Goal: Information Seeking & Learning: Learn about a topic

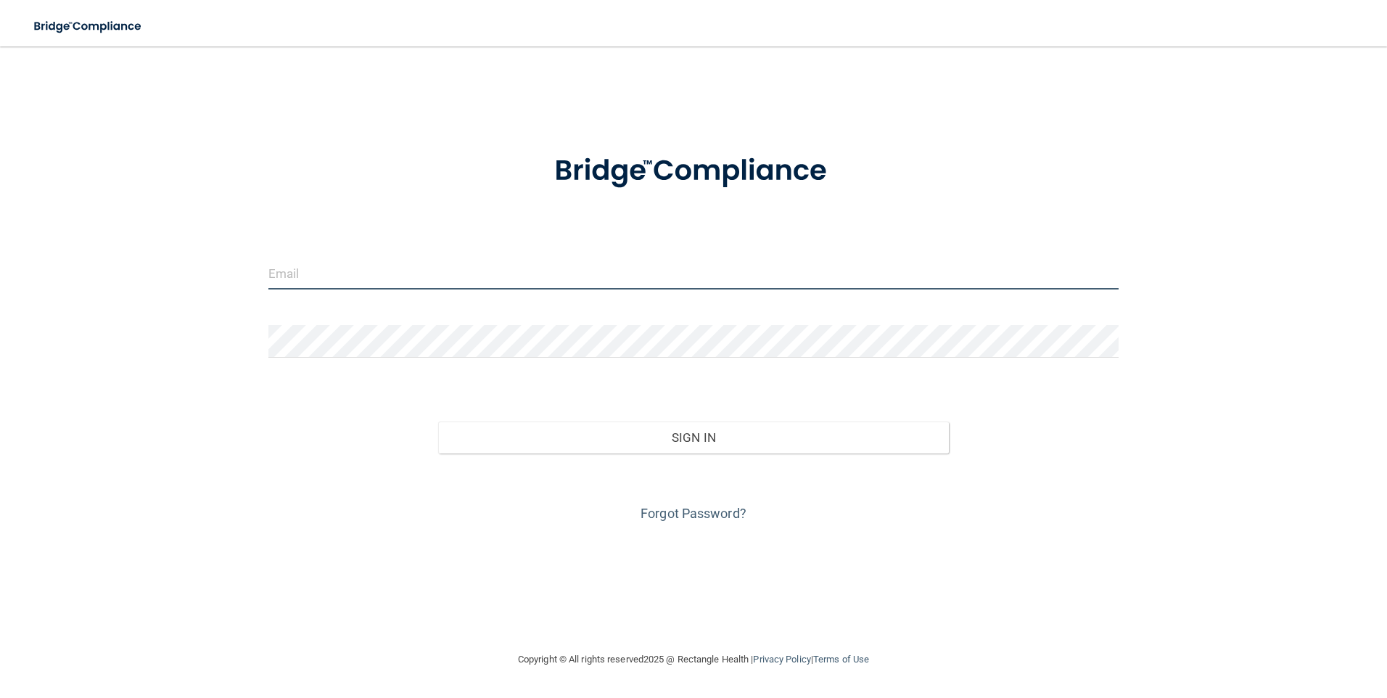
click at [319, 268] on input "email" at bounding box center [693, 273] width 851 height 33
type input "[EMAIL_ADDRESS][DOMAIN_NAME]"
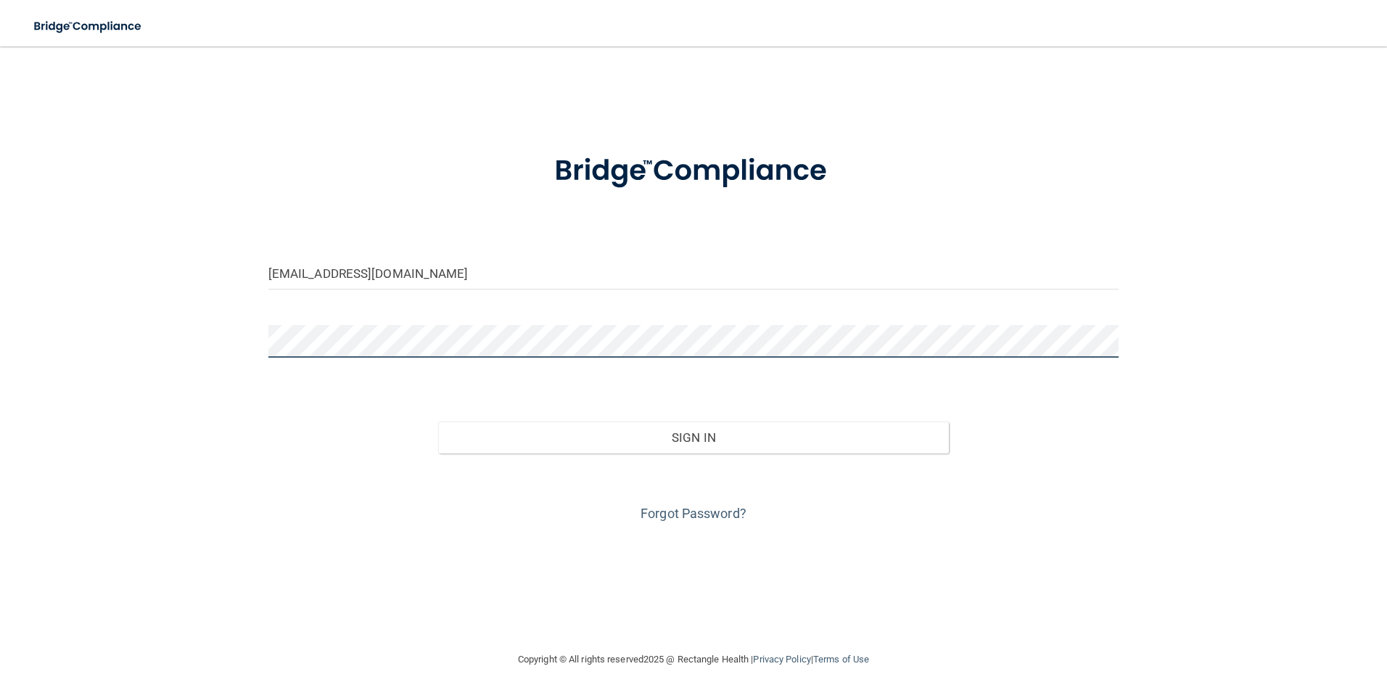
click at [438, 422] on button "Sign In" at bounding box center [693, 438] width 511 height 32
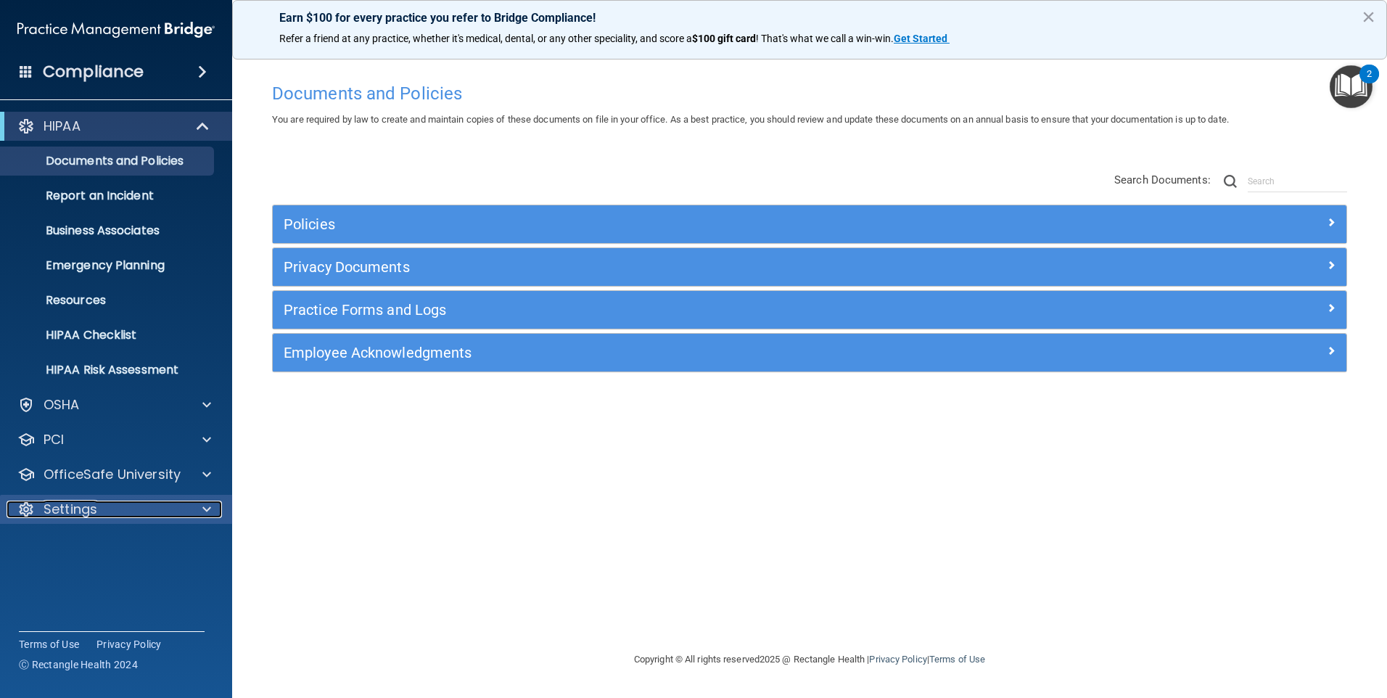
click at [117, 507] on div "Settings" at bounding box center [97, 509] width 180 height 17
click at [74, 618] on p "Services" at bounding box center [108, 614] width 198 height 15
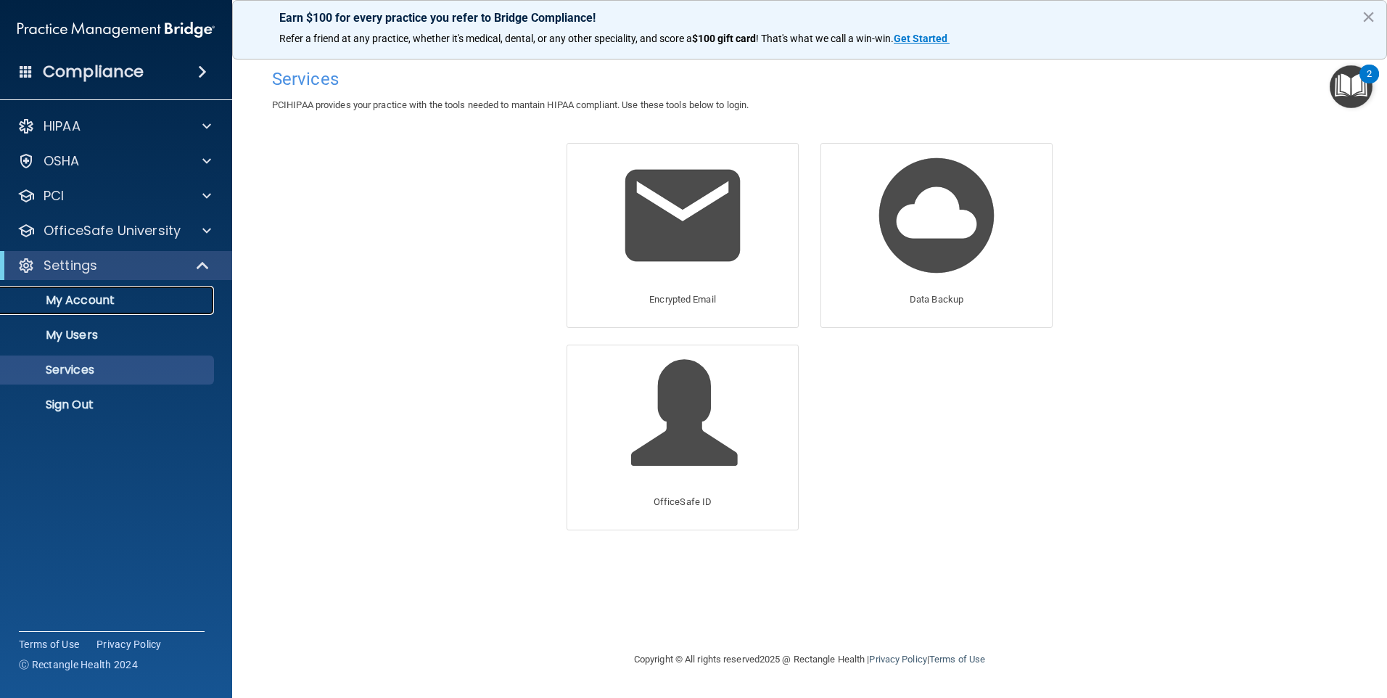
click at [112, 302] on p "My Account" at bounding box center [108, 300] width 198 height 15
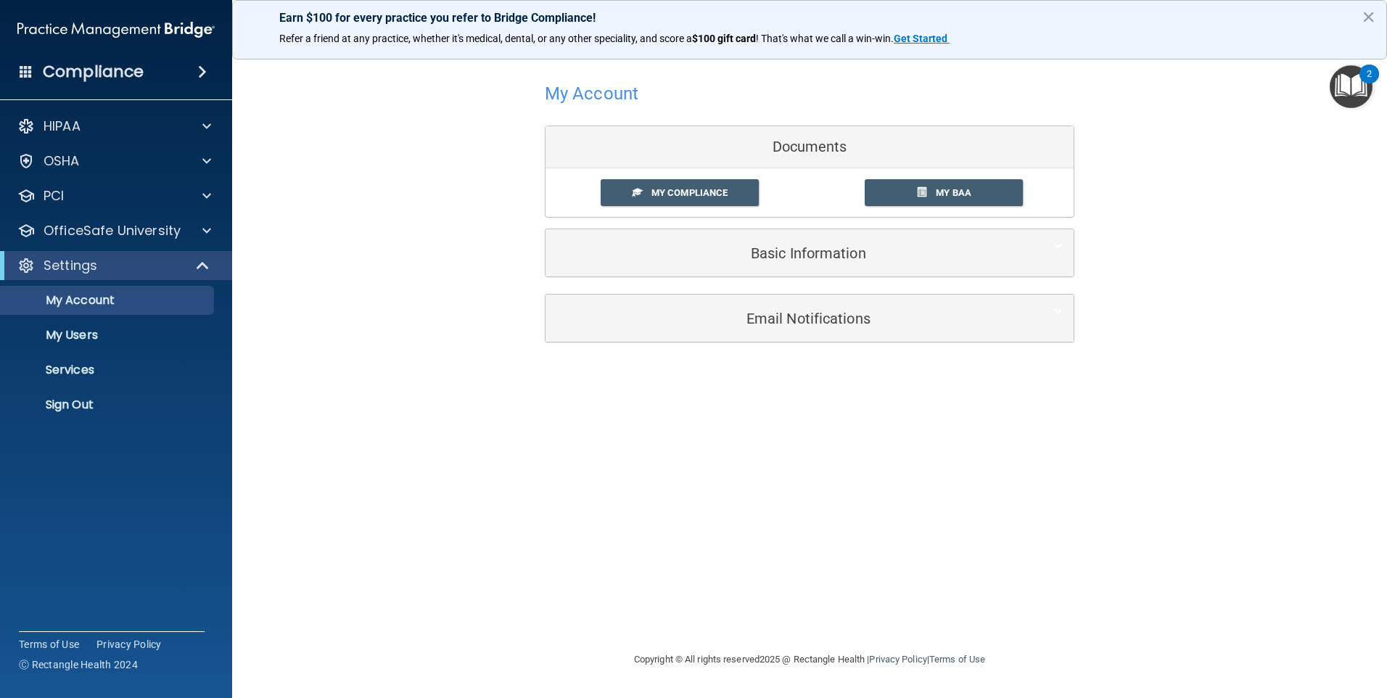
click at [1350, 82] on img "Open Resource Center, 2 new notifications" at bounding box center [1351, 86] width 43 height 43
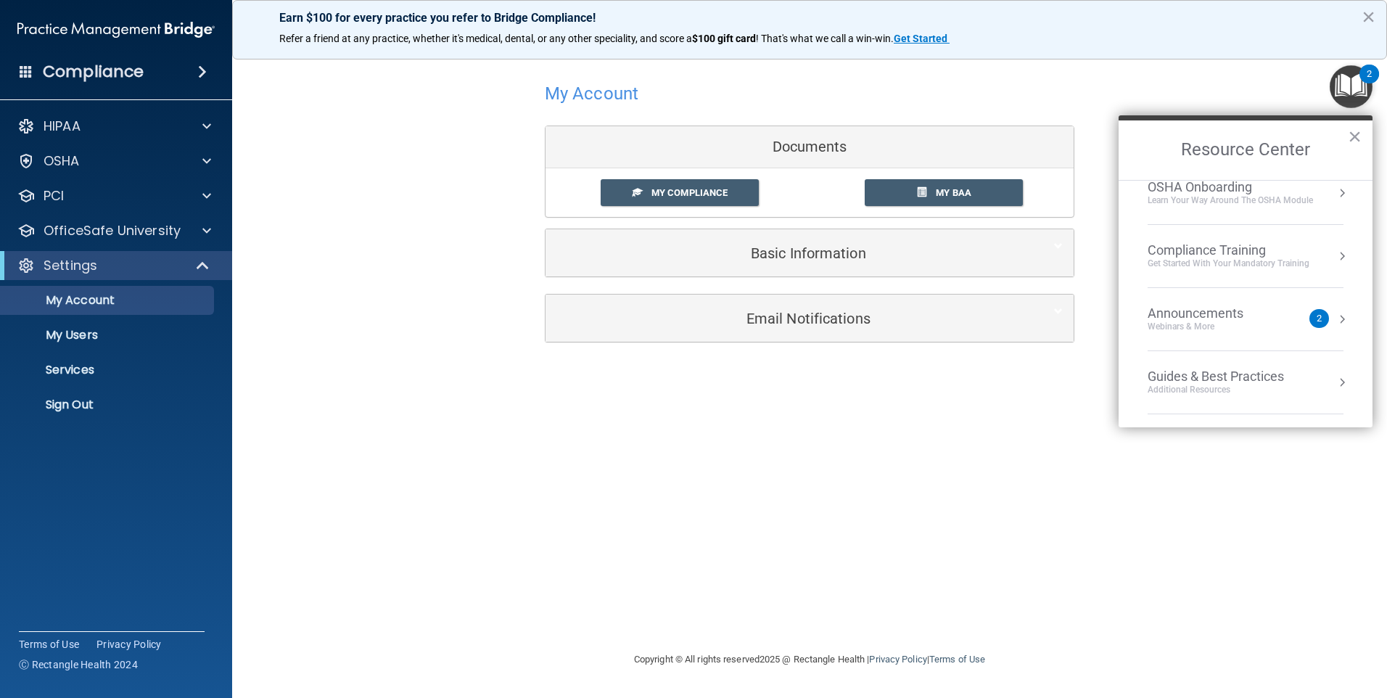
scroll to position [208, 0]
click at [1209, 241] on li "Announcements Webinars & More 2" at bounding box center [1246, 257] width 196 height 63
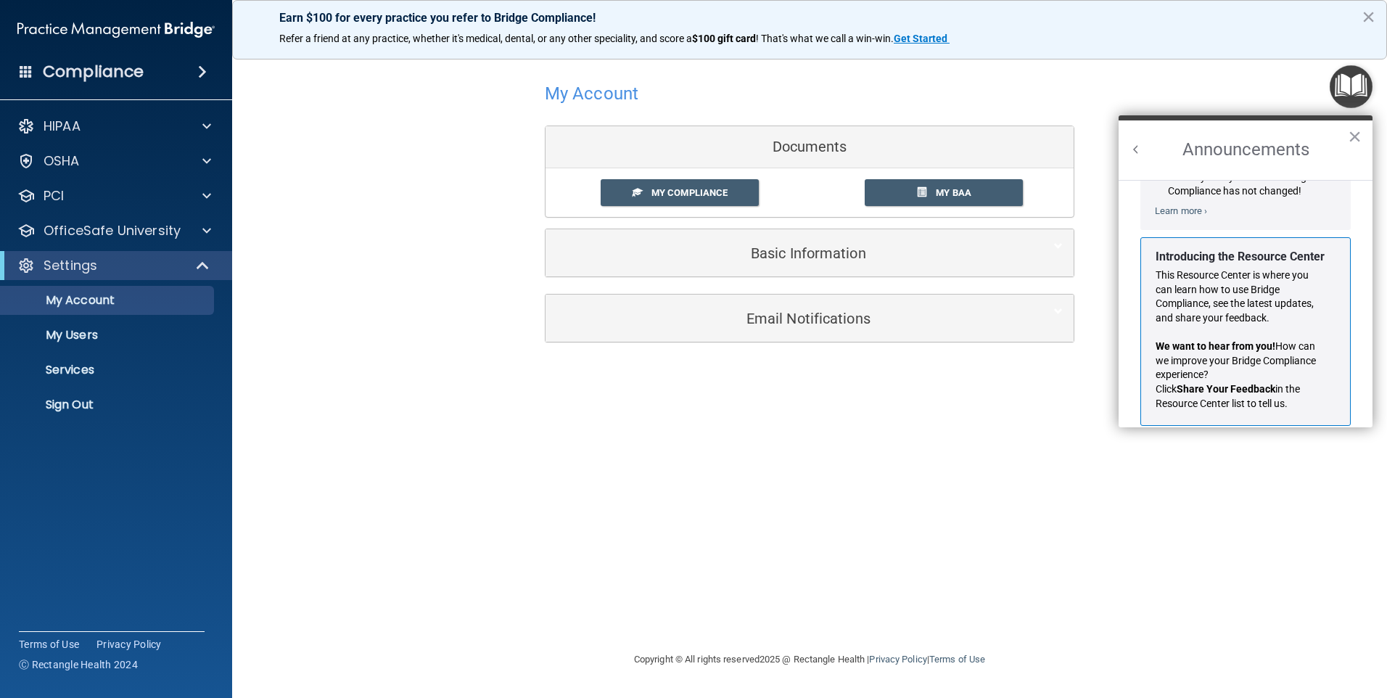
scroll to position [255, 0]
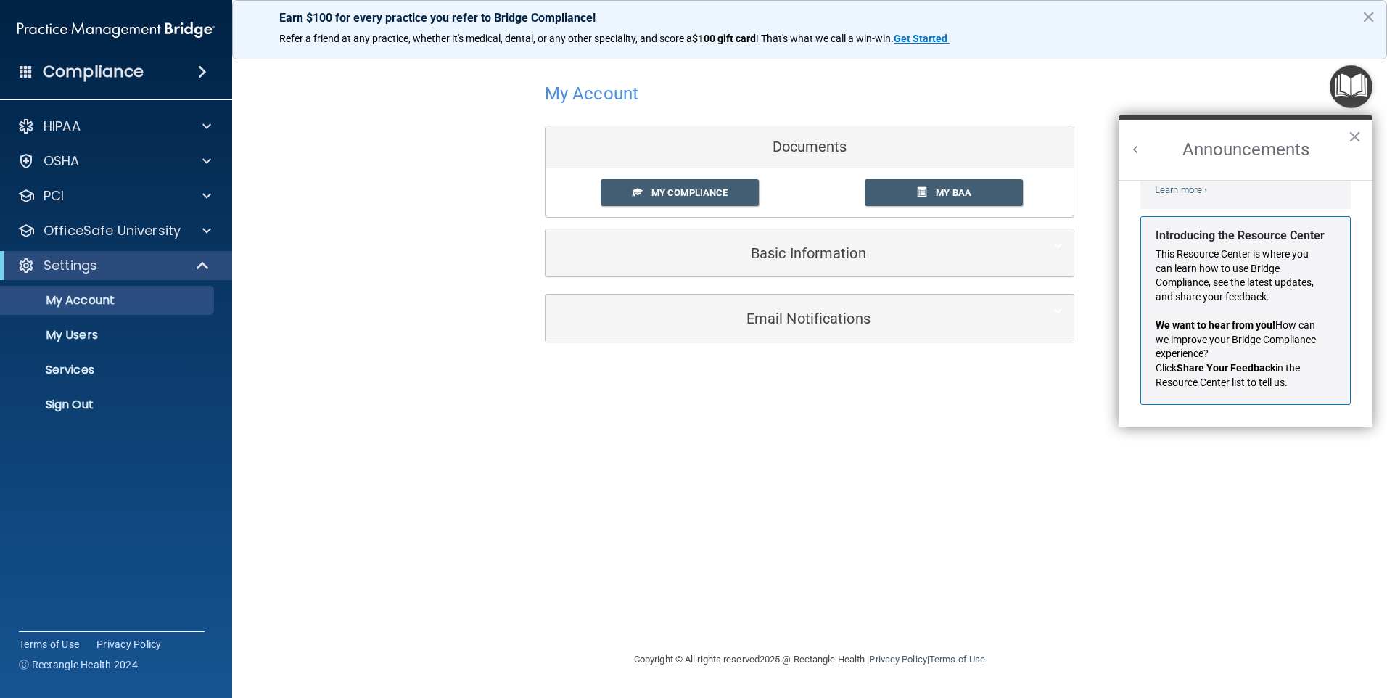
click at [1140, 148] on button "Back to Resource Center Home" at bounding box center [1136, 149] width 15 height 15
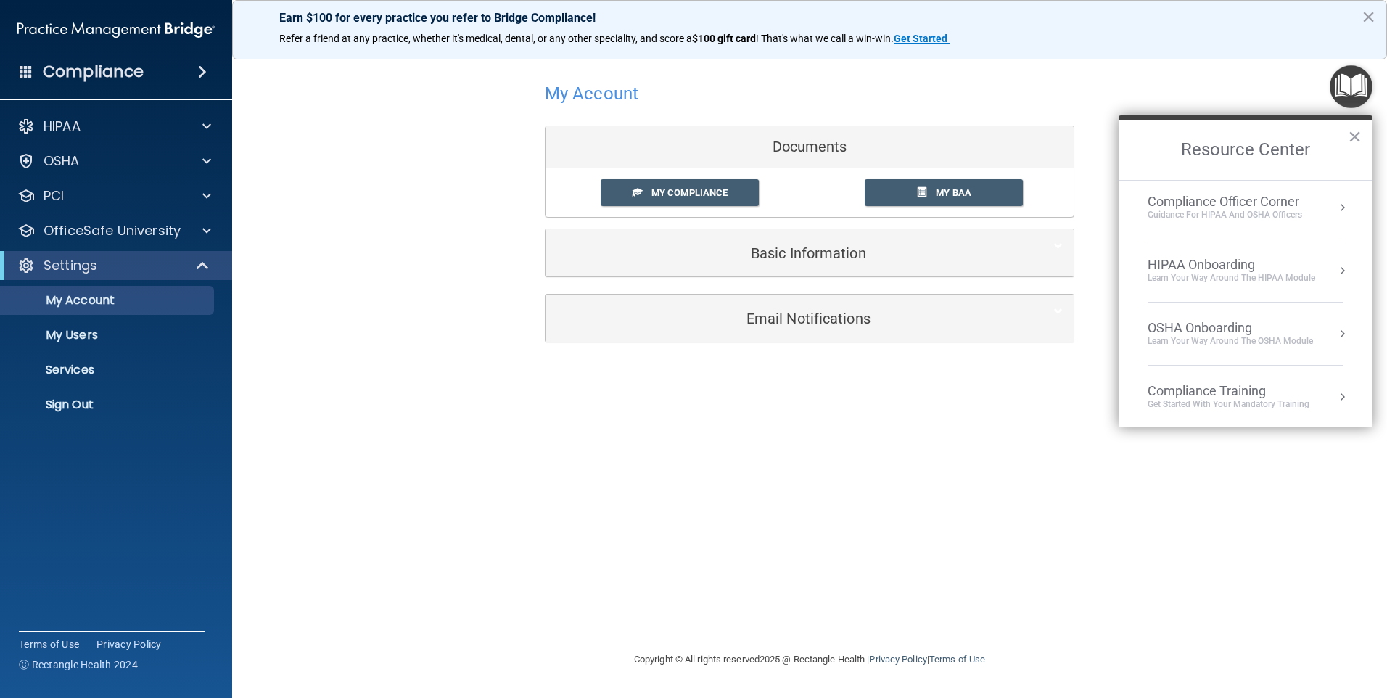
scroll to position [0, 0]
click at [1251, 214] on div "Guidance for HIPAA and OSHA Officers" at bounding box center [1225, 219] width 155 height 12
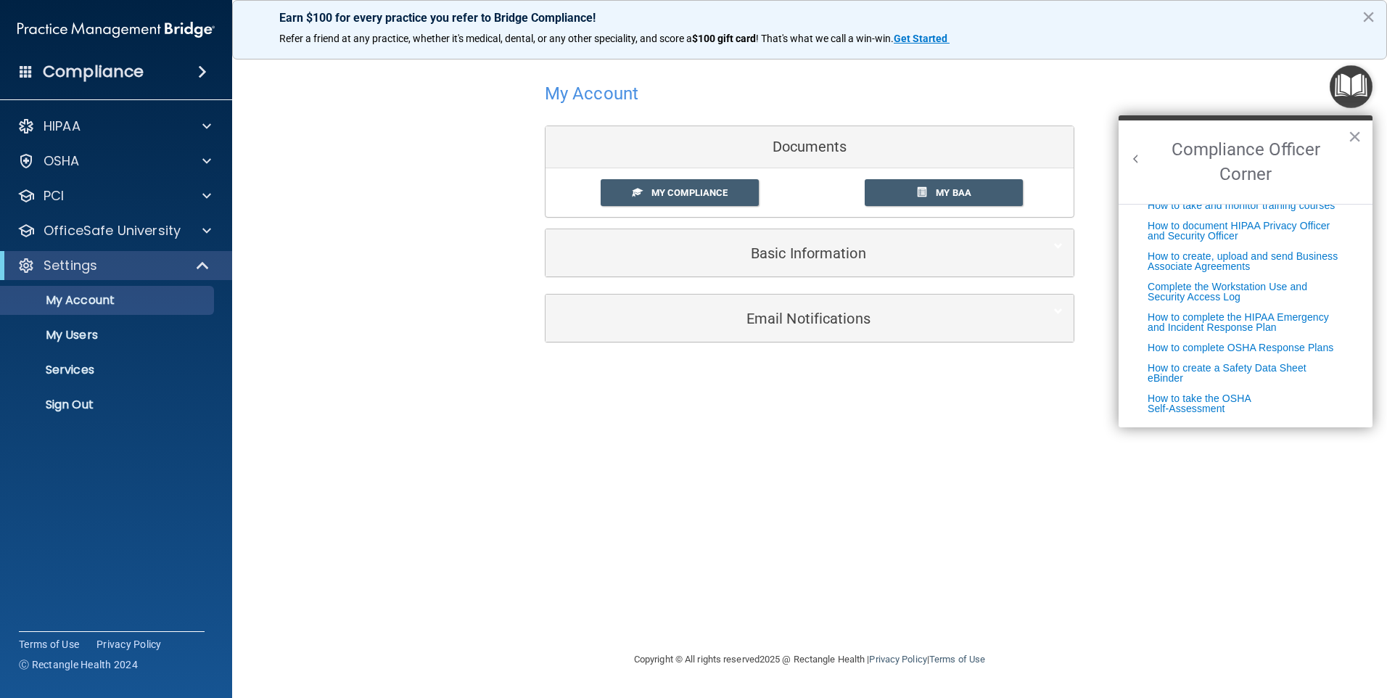
scroll to position [371, 0]
click at [1357, 140] on button "×" at bounding box center [1355, 136] width 14 height 23
